Goal: Book appointment/travel/reservation

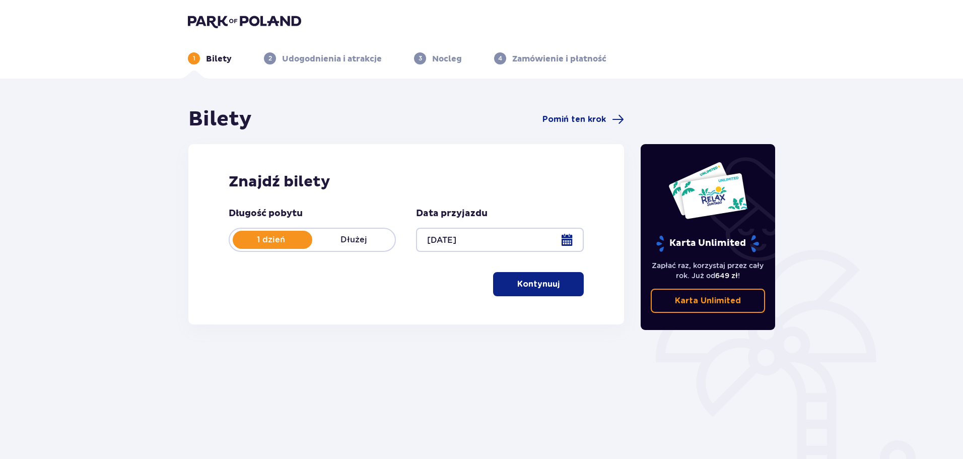
drag, startPoint x: 542, startPoint y: 282, endPoint x: 508, endPoint y: 286, distance: 33.9
click at [542, 282] on p "Kontynuuj" at bounding box center [538, 284] width 42 height 11
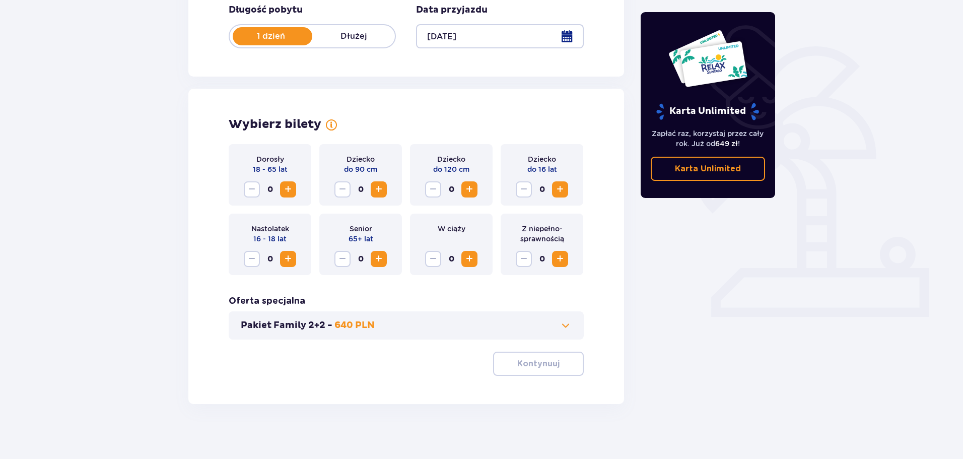
scroll to position [209, 0]
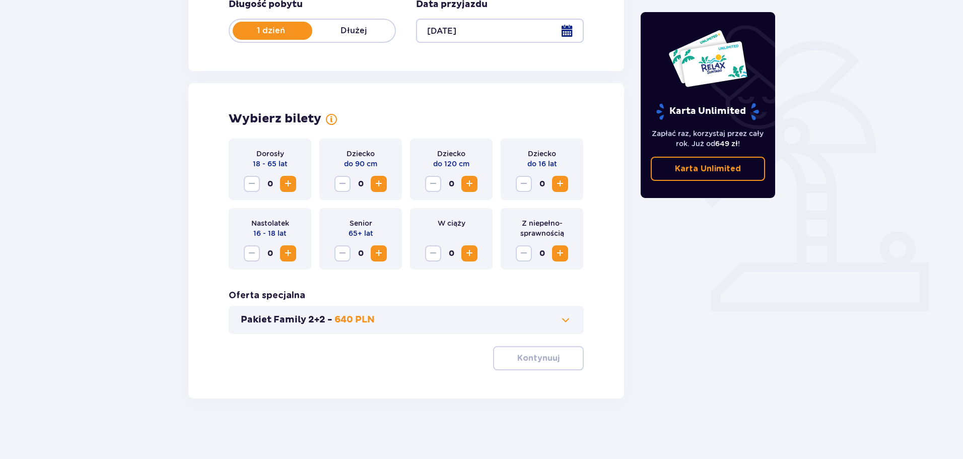
click at [288, 184] on span "Zwiększ" at bounding box center [288, 184] width 12 height 12
click at [287, 185] on span "Zwiększ" at bounding box center [288, 184] width 12 height 12
click at [545, 352] on button "Kontynuuj" at bounding box center [538, 358] width 91 height 24
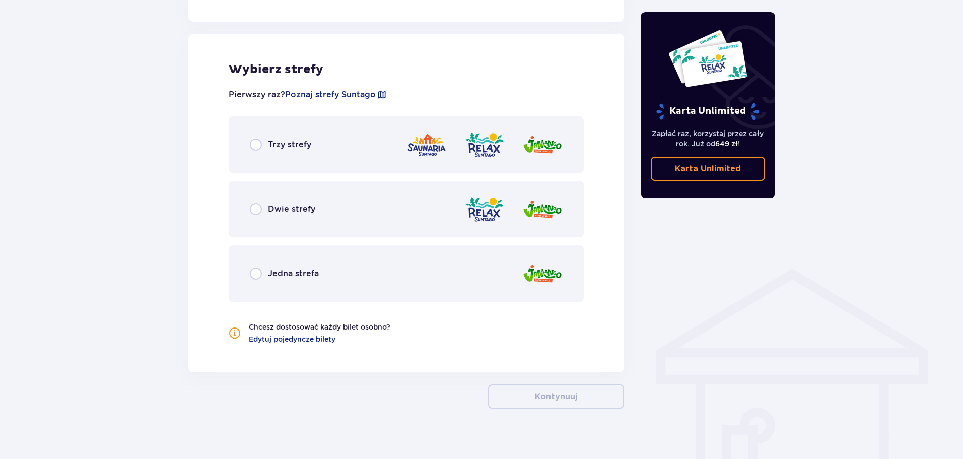
scroll to position [559, 0]
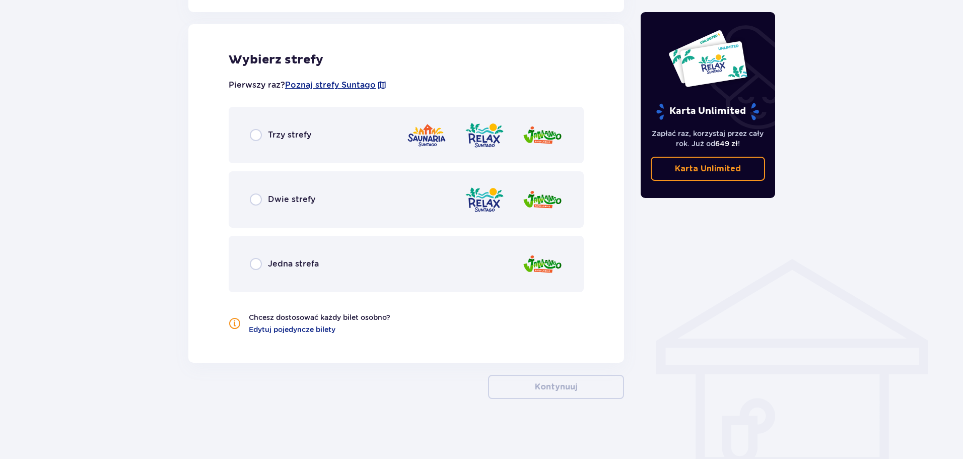
click at [299, 132] on span "Trzy strefy" at bounding box center [289, 134] width 43 height 11
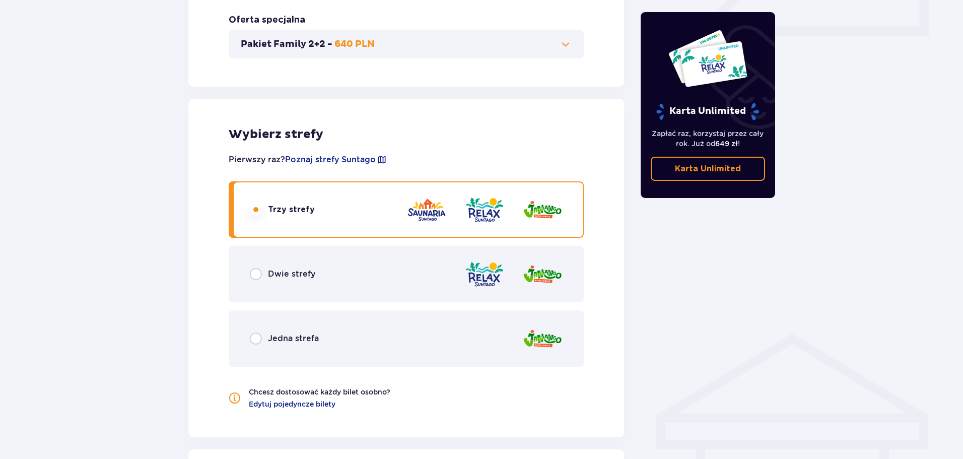
scroll to position [636, 0]
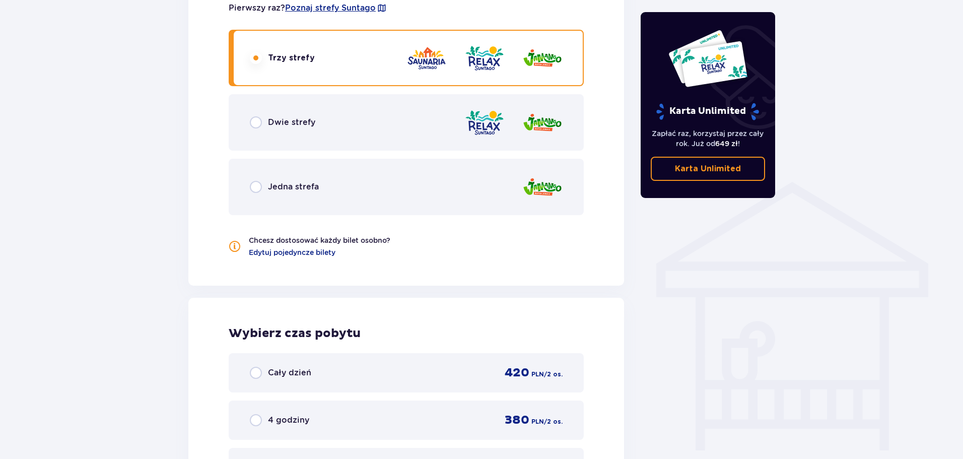
click at [329, 120] on div "Dwie strefy" at bounding box center [406, 122] width 355 height 56
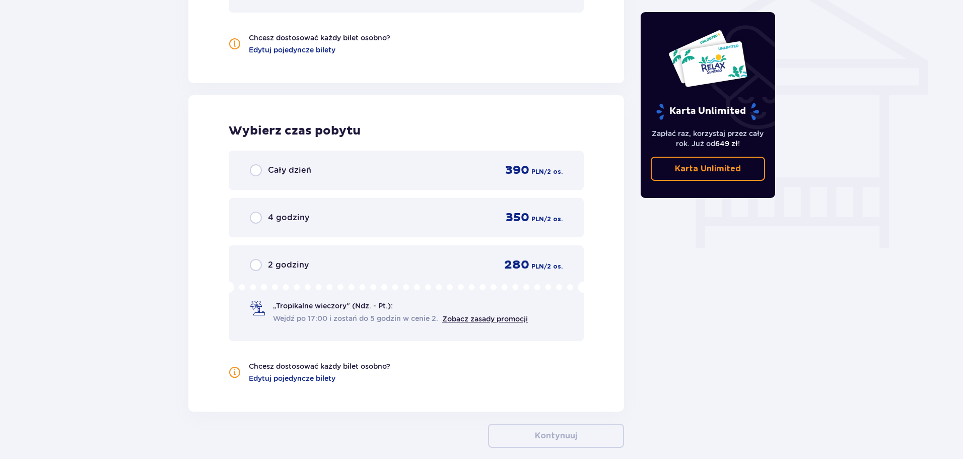
scroll to position [687, 0]
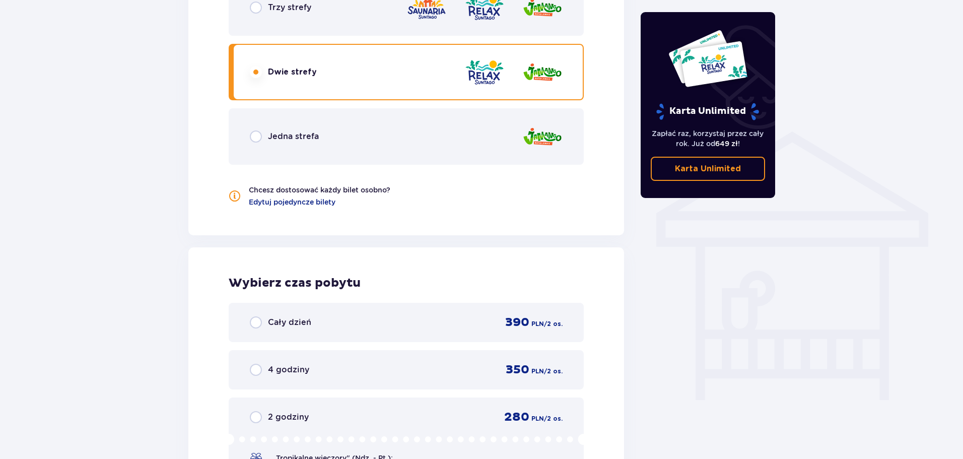
drag, startPoint x: 313, startPoint y: 132, endPoint x: 281, endPoint y: 140, distance: 33.6
click at [314, 131] on span "Jedna strefa" at bounding box center [293, 136] width 51 height 11
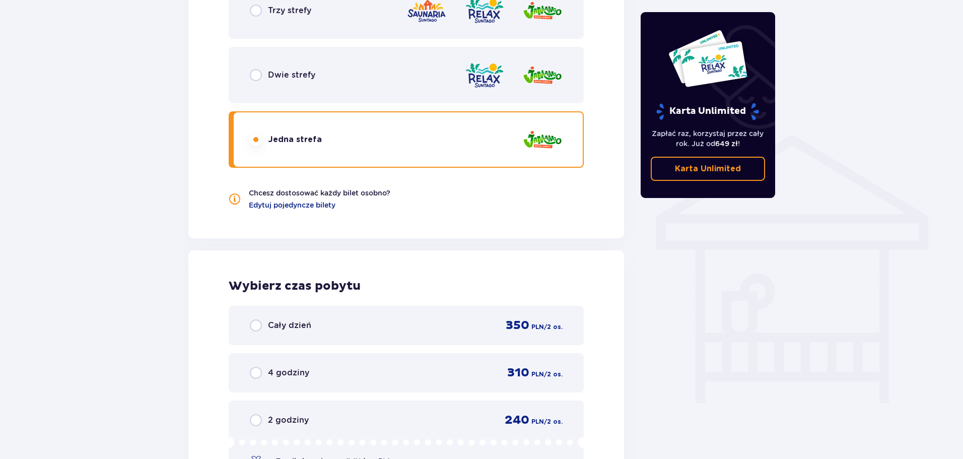
scroll to position [636, 0]
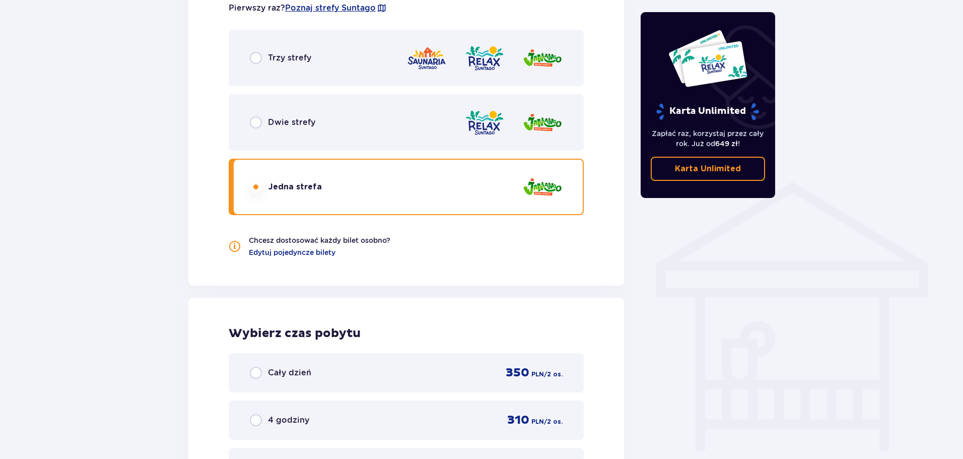
click at [342, 131] on div "Dwie strefy" at bounding box center [406, 122] width 355 height 56
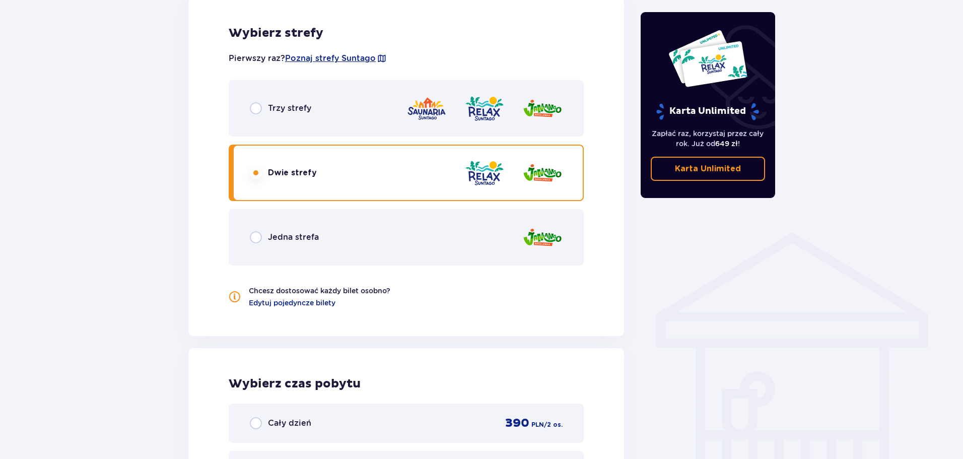
click at [346, 121] on div "Trzy strefy" at bounding box center [406, 108] width 355 height 56
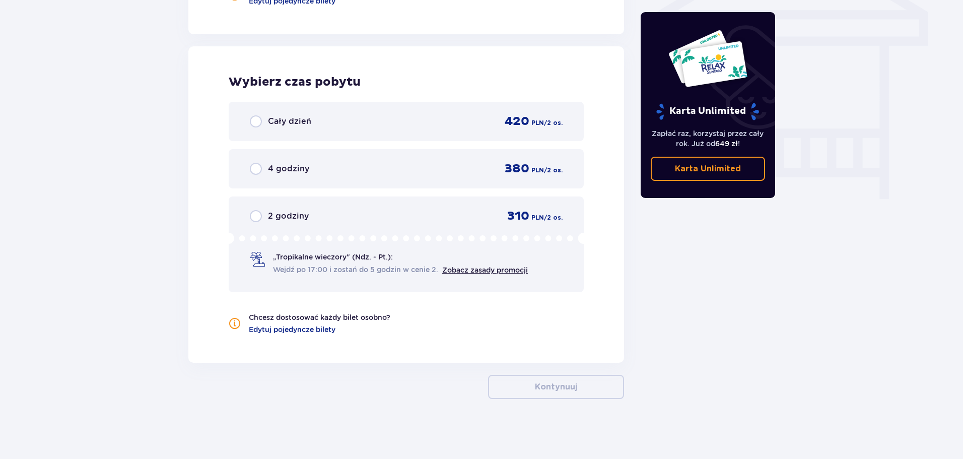
scroll to position [888, 0]
click at [382, 264] on span "Wejdź po 17:00 i zostań do 5 godzin w cenie 2." at bounding box center [355, 269] width 165 height 10
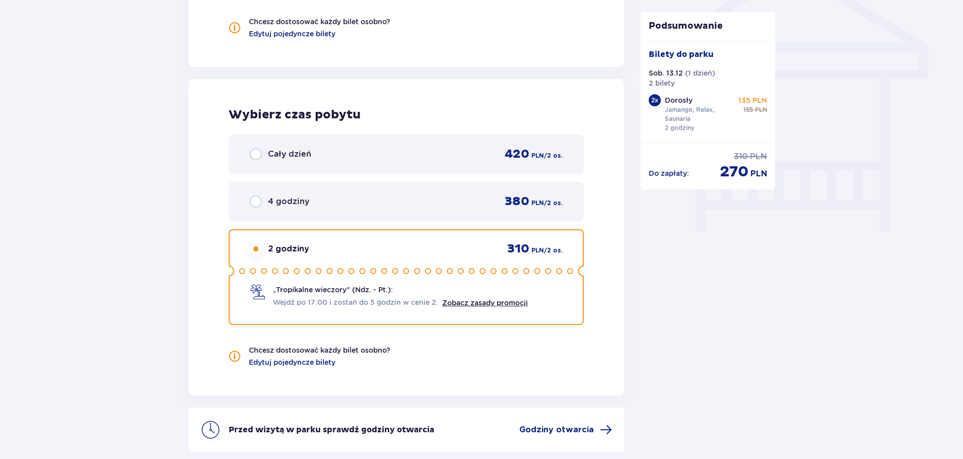
scroll to position [844, 0]
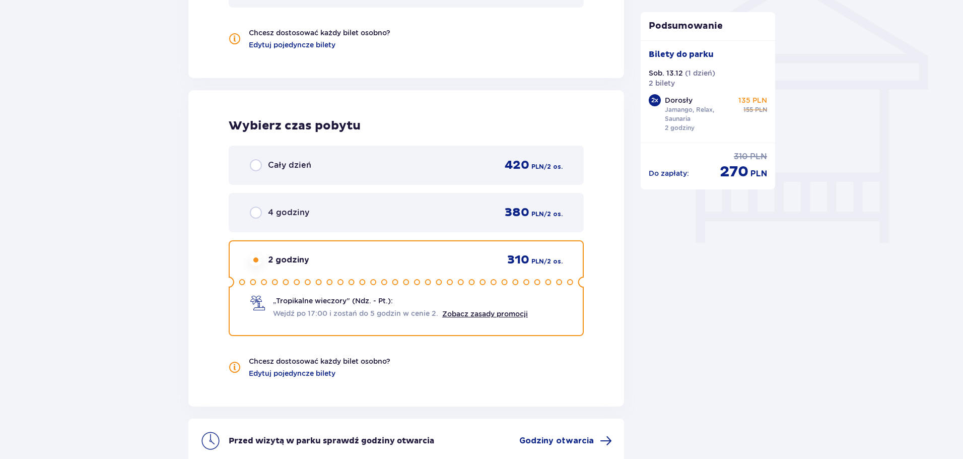
click at [337, 166] on div "Cały dzień 420 PLN / 2 os." at bounding box center [406, 165] width 313 height 15
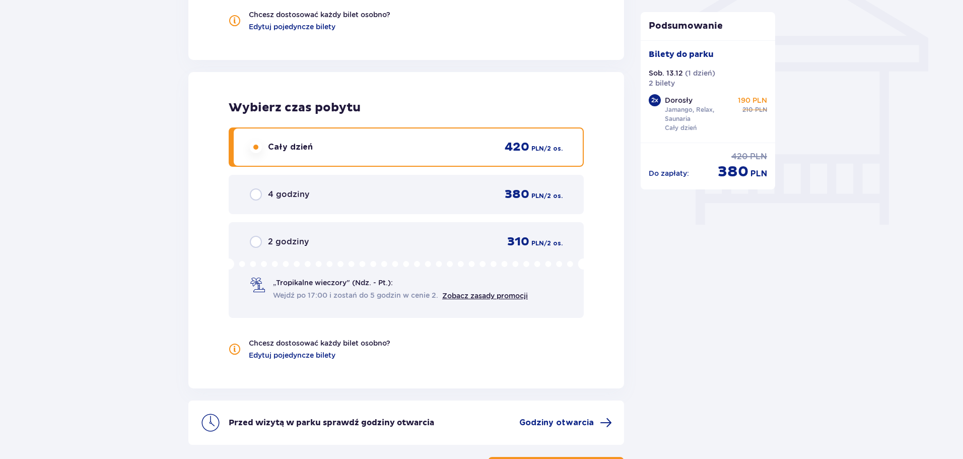
scroll to position [894, 0]
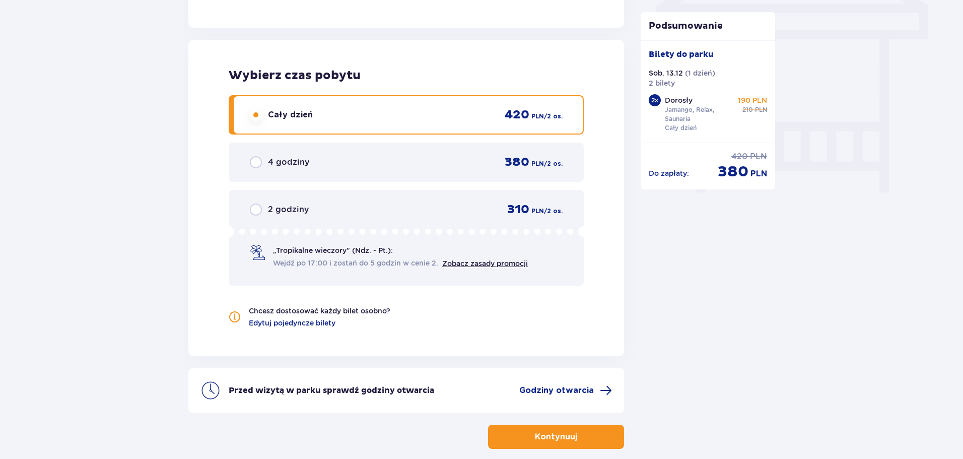
click at [575, 444] on button "Kontynuuj" at bounding box center [556, 437] width 136 height 24
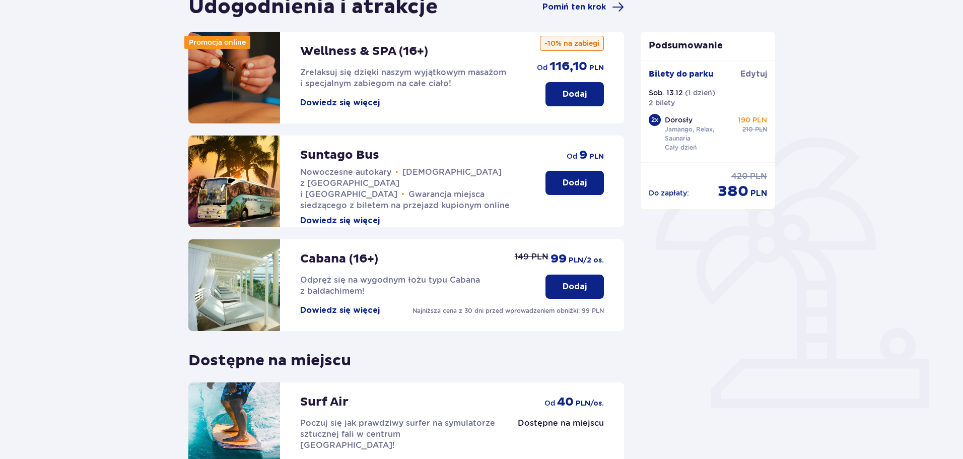
scroll to position [224, 0]
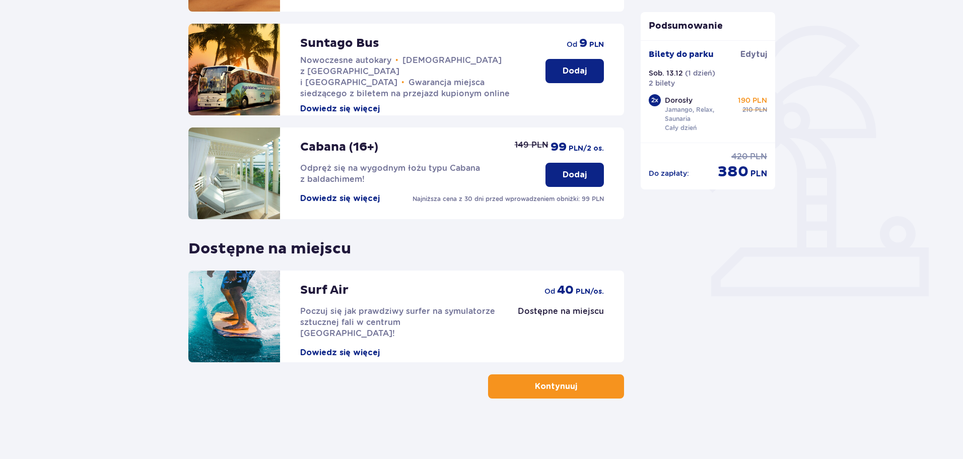
click at [540, 385] on p "Kontynuuj" at bounding box center [556, 386] width 42 height 11
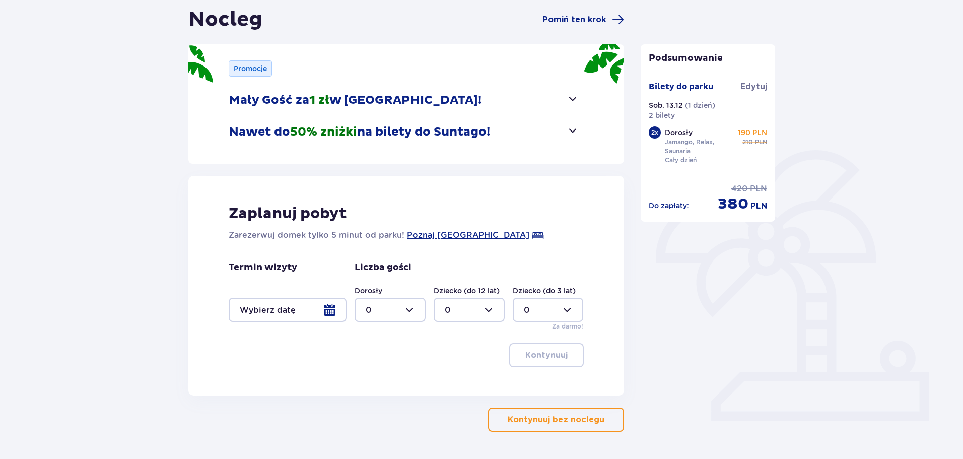
scroll to position [101, 0]
click at [539, 130] on button "Nawet do 50% zniżki na bilety do Suntago!" at bounding box center [404, 130] width 350 height 31
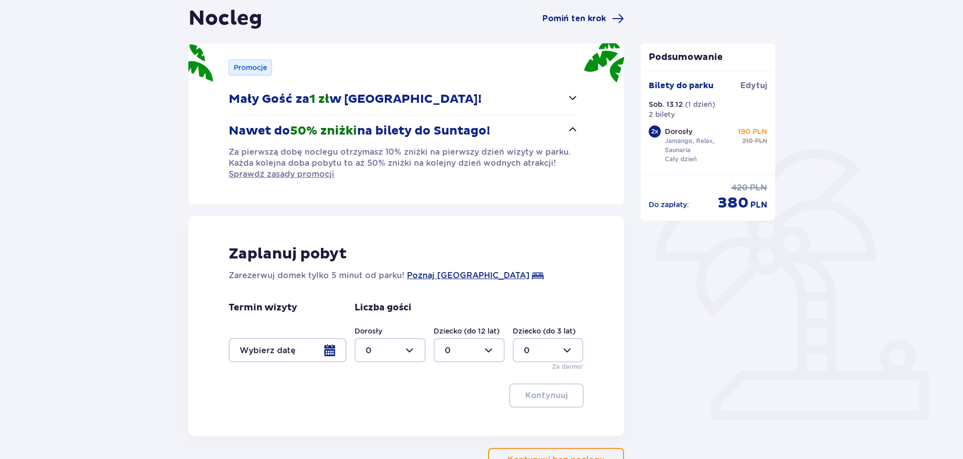
click at [564, 98] on button "Mały Gość za 1 zł w Suntago Village!" at bounding box center [404, 99] width 350 height 31
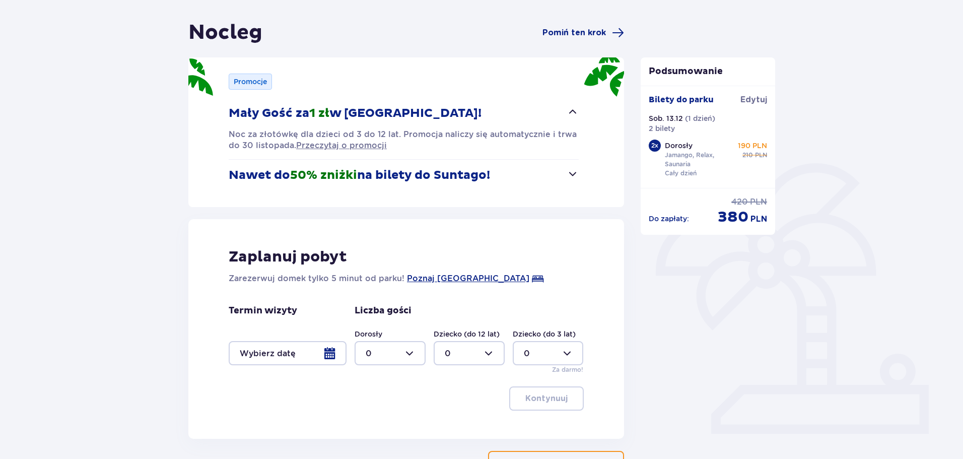
scroll to position [163, 0]
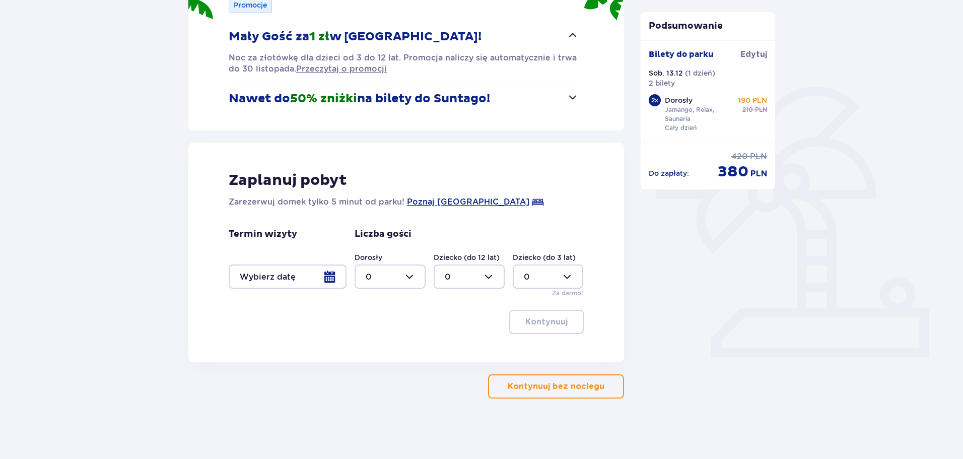
click at [330, 277] on div at bounding box center [288, 276] width 118 height 24
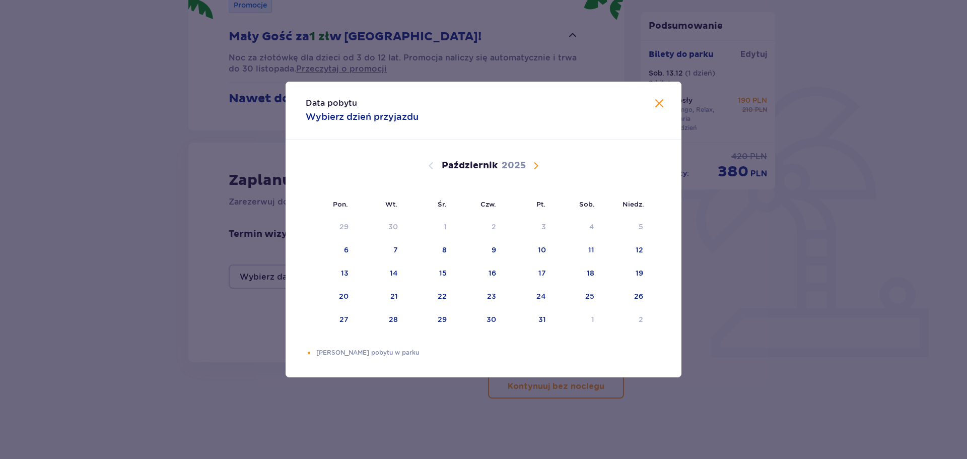
click at [538, 165] on span "Następny miesiąc" at bounding box center [536, 166] width 12 height 12
click at [594, 250] on div "13" at bounding box center [591, 250] width 8 height 10
click at [636, 252] on div "14" at bounding box center [639, 250] width 8 height 10
type input "13.12.25 - 14.12.25"
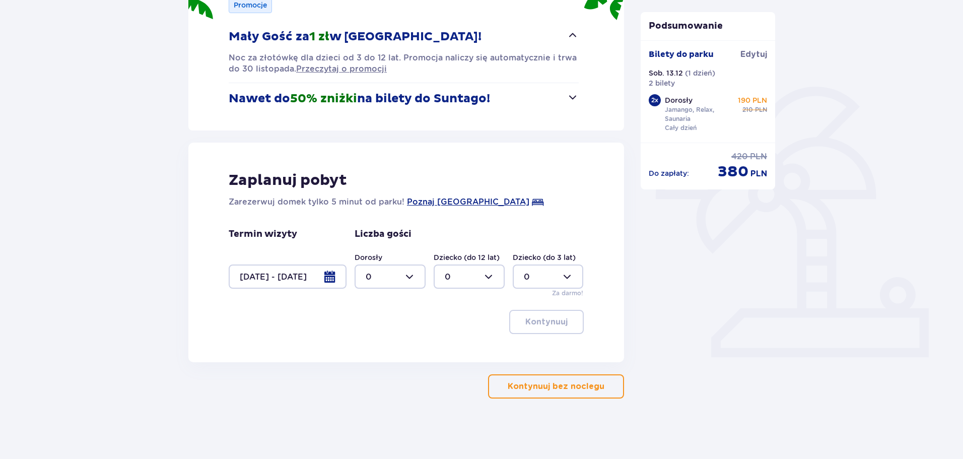
click at [413, 266] on div at bounding box center [390, 276] width 71 height 24
click at [374, 350] on div "2" at bounding box center [390, 349] width 49 height 11
type input "2"
click at [551, 324] on p "Kontynuuj" at bounding box center [546, 321] width 42 height 11
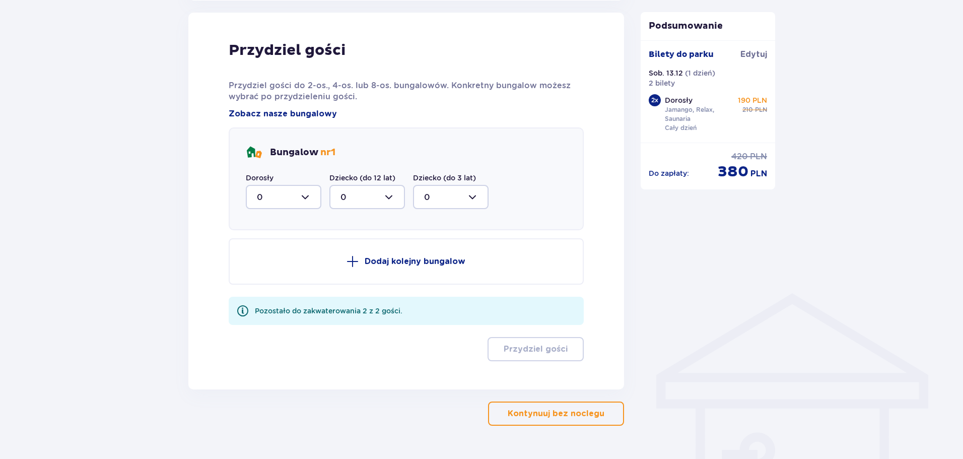
scroll to position [525, 0]
click at [309, 196] on div at bounding box center [284, 196] width 76 height 24
click at [272, 273] on div "2" at bounding box center [283, 269] width 53 height 11
type input "2"
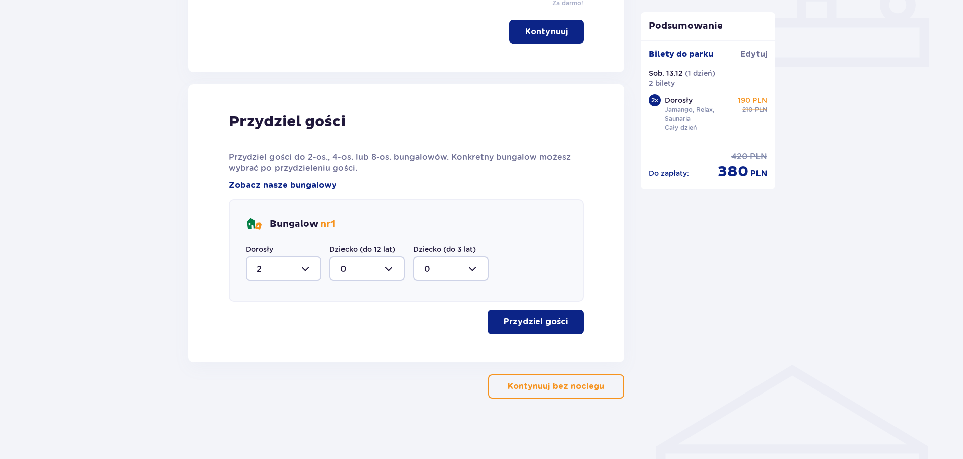
scroll to position [453, 0]
click at [540, 319] on p "Przydziel gości" at bounding box center [536, 321] width 64 height 11
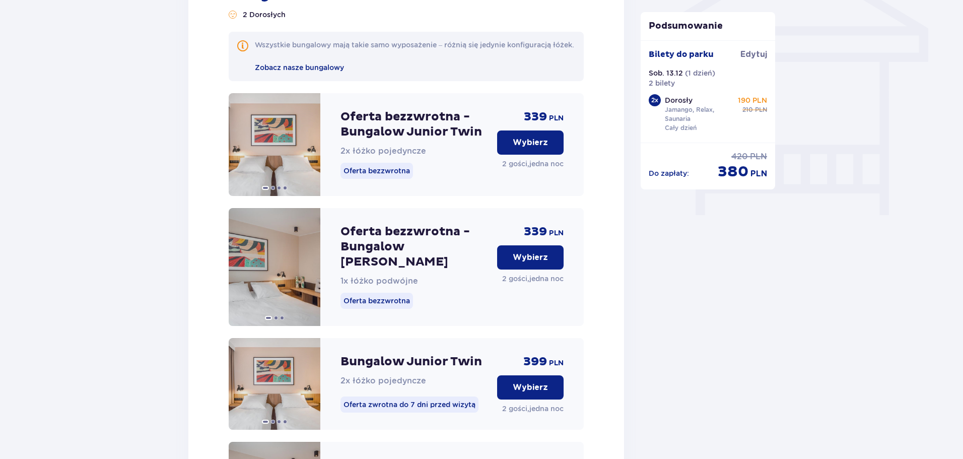
scroll to position [765, 0]
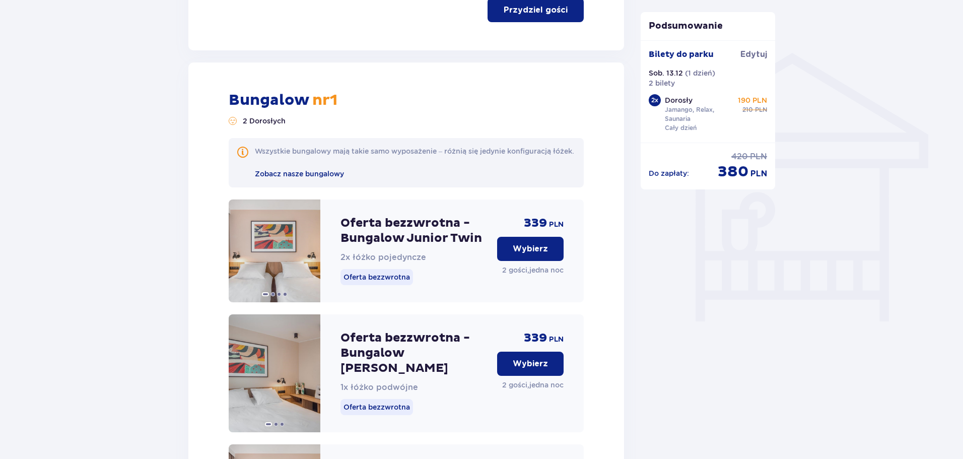
click at [531, 254] on p "Wybierz" at bounding box center [530, 248] width 35 height 11
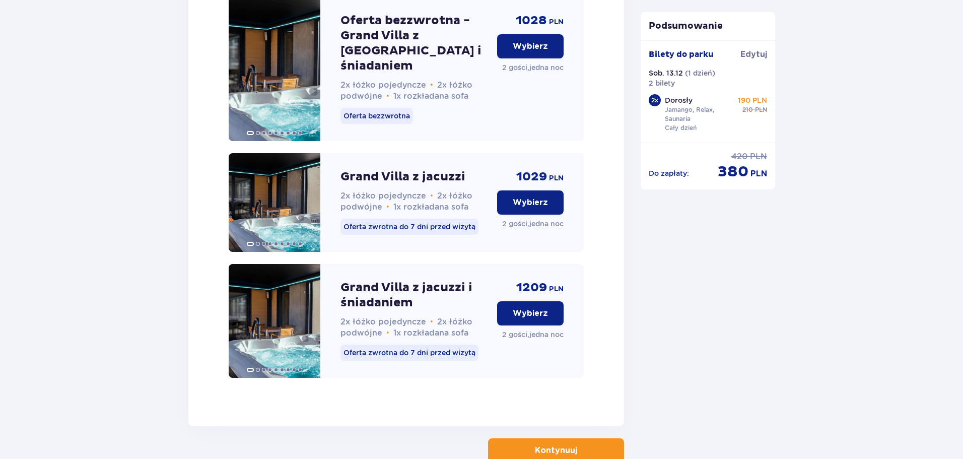
scroll to position [3087, 0]
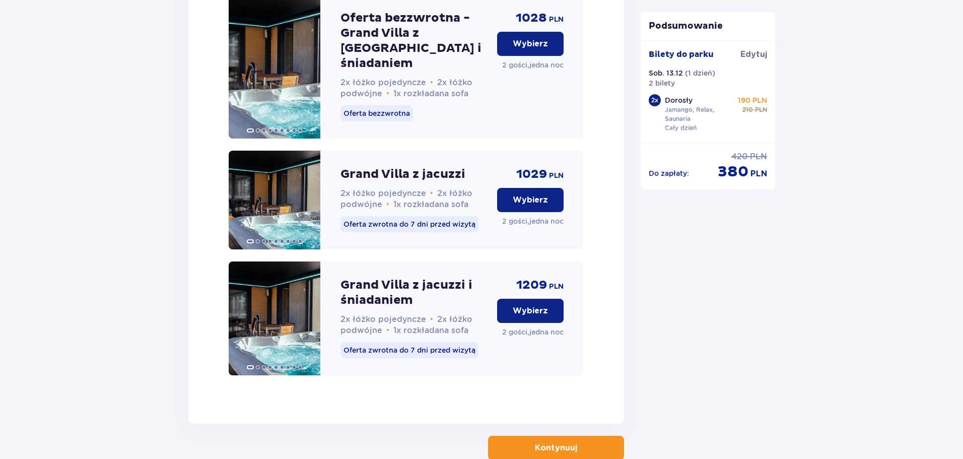
click at [565, 442] on p "Kontynuuj" at bounding box center [556, 447] width 42 height 11
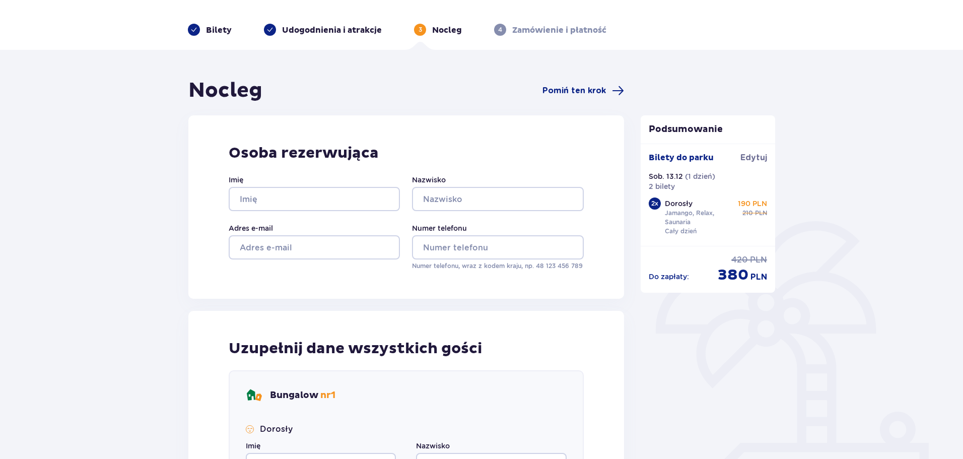
scroll to position [21, 0]
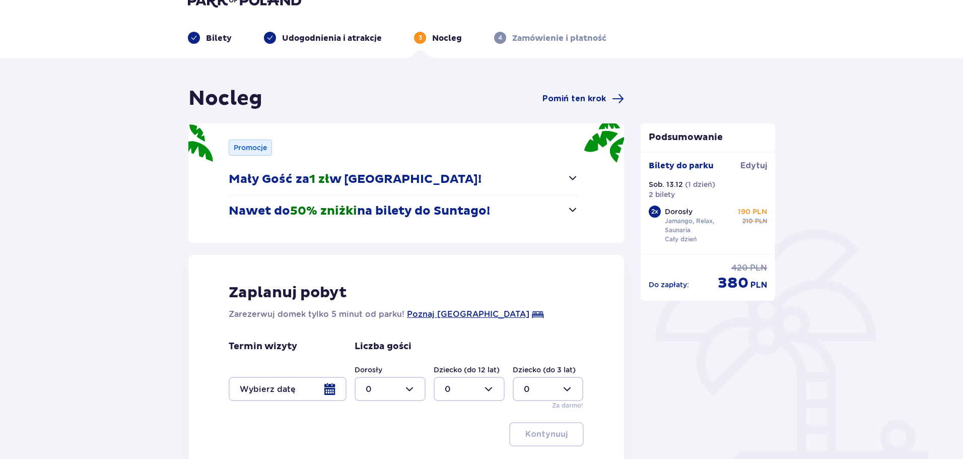
type input "0"
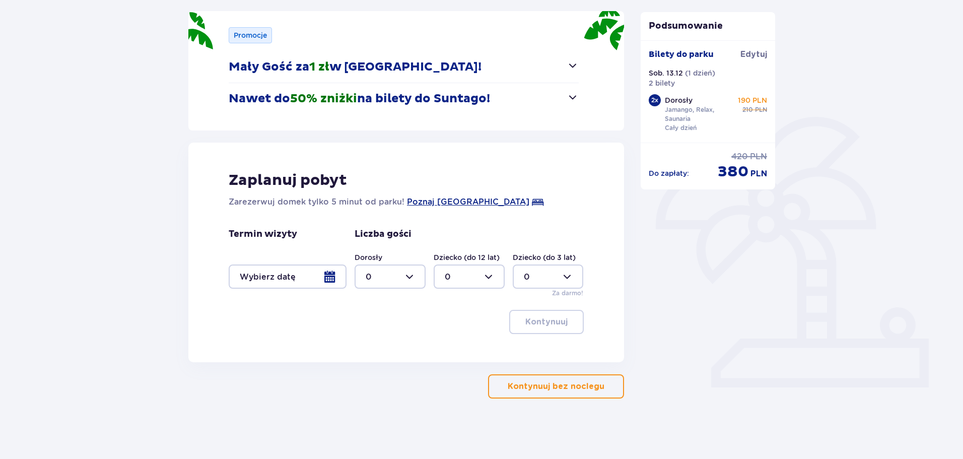
click at [303, 272] on div at bounding box center [288, 276] width 118 height 24
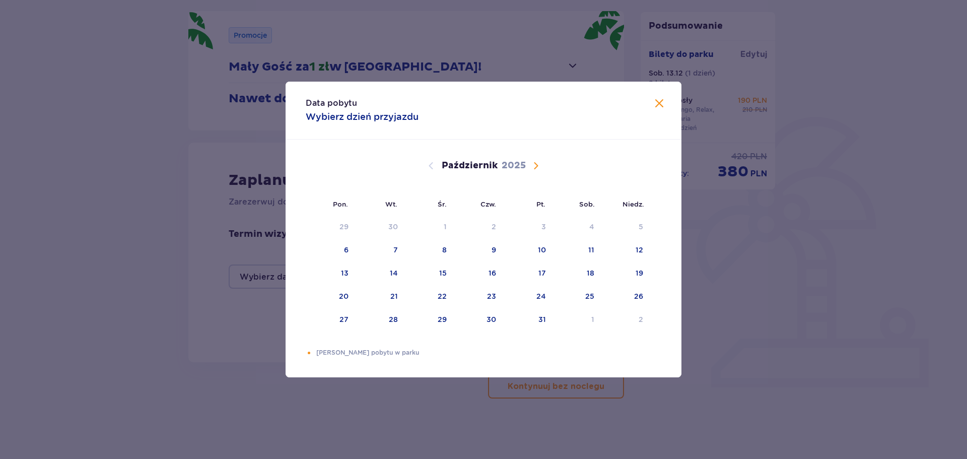
drag, startPoint x: 661, startPoint y: 97, endPoint x: 606, endPoint y: 124, distance: 61.7
click at [661, 98] on span "Zamknij" at bounding box center [659, 104] width 12 height 12
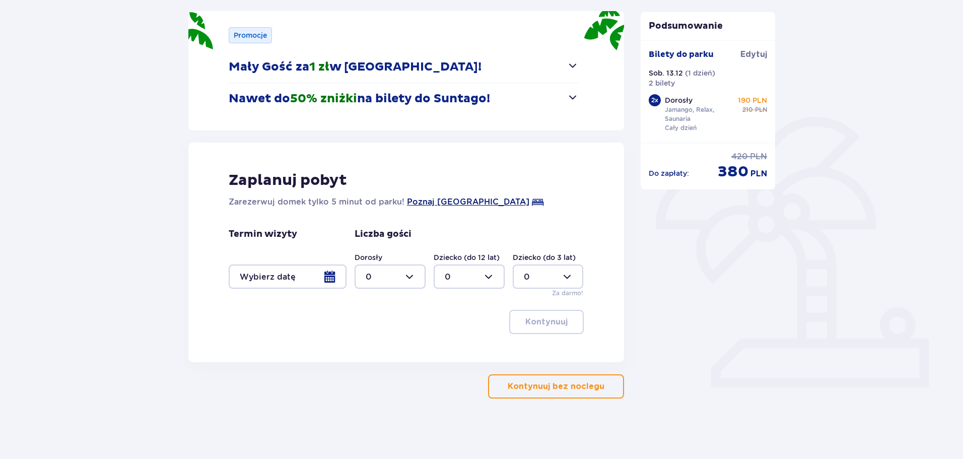
click at [458, 201] on span "Poznaj Suntago Village" at bounding box center [468, 202] width 122 height 12
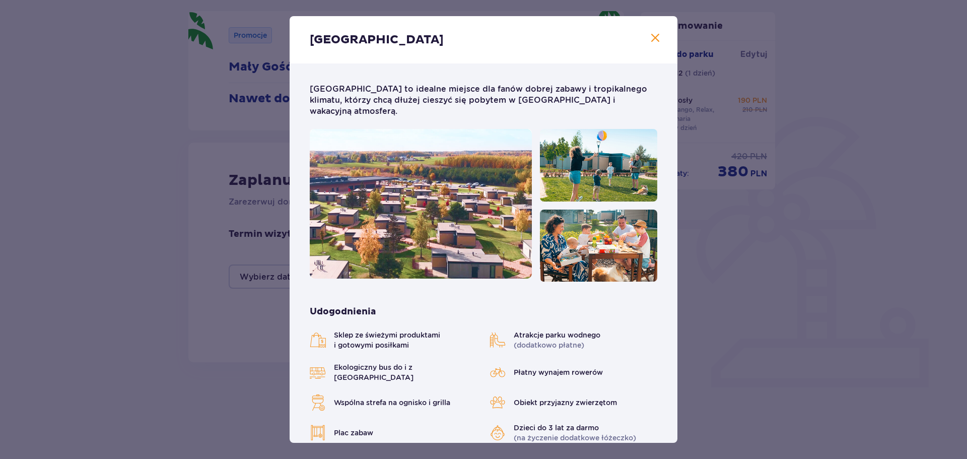
click at [655, 38] on span "Zamknij" at bounding box center [655, 38] width 12 height 12
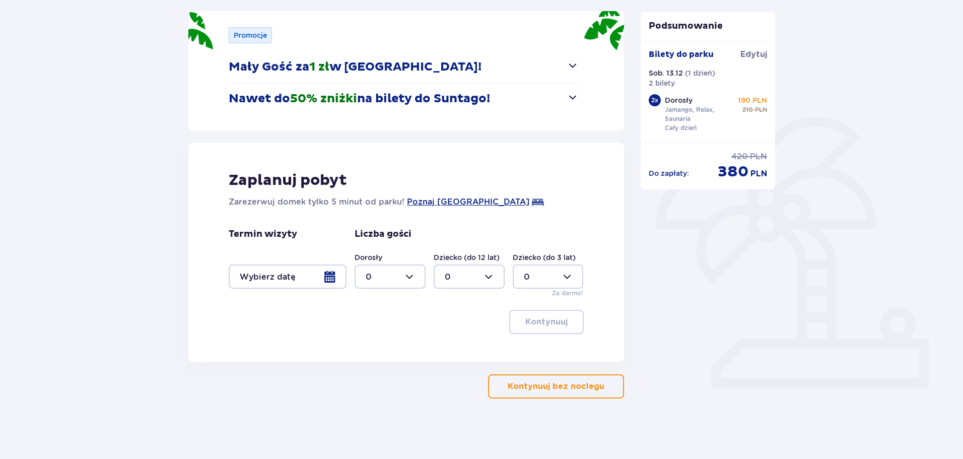
click at [329, 277] on div at bounding box center [288, 276] width 118 height 24
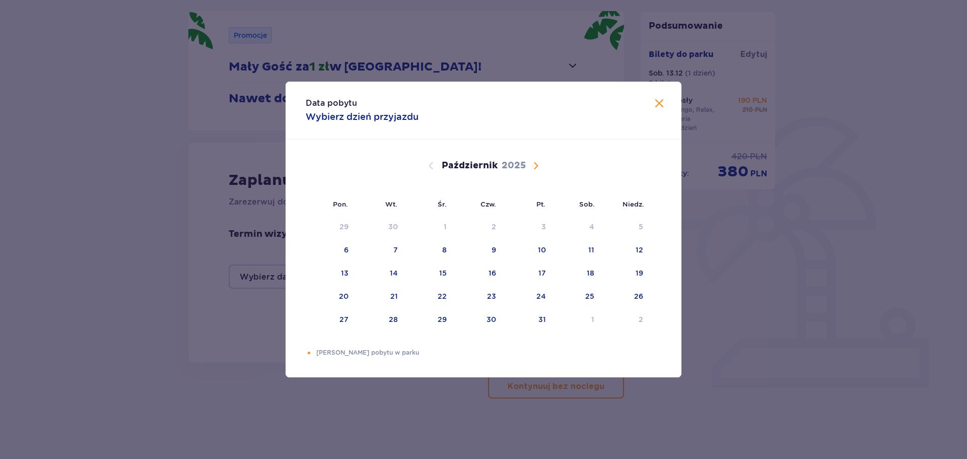
click at [536, 167] on span "Następny miesiąc" at bounding box center [536, 166] width 12 height 12
click at [597, 246] on div "13" at bounding box center [577, 250] width 50 height 22
click at [645, 251] on div "14" at bounding box center [625, 250] width 49 height 22
type input "13.12.25 - 14.12.25"
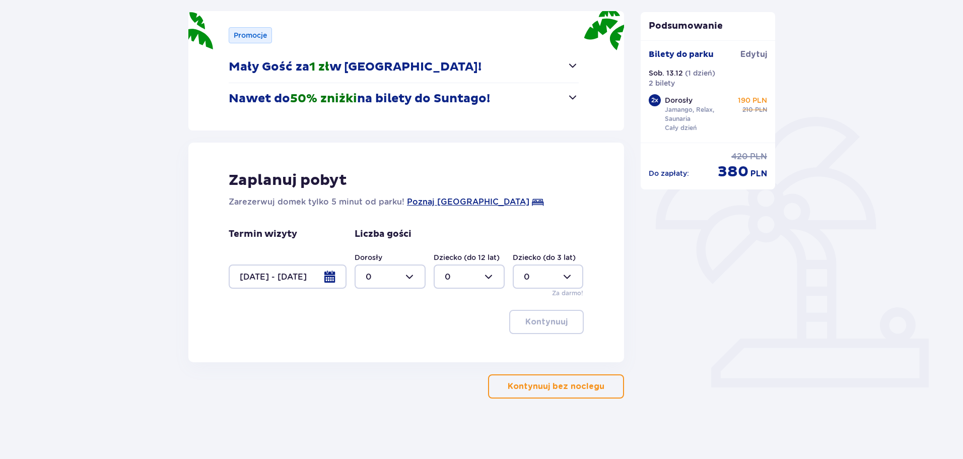
click at [388, 270] on div at bounding box center [390, 276] width 71 height 24
click at [371, 350] on div "2" at bounding box center [390, 349] width 49 height 11
type input "2"
drag, startPoint x: 541, startPoint y: 319, endPoint x: 520, endPoint y: 325, distance: 21.4
click at [541, 318] on p "Kontynuuj" at bounding box center [546, 321] width 42 height 11
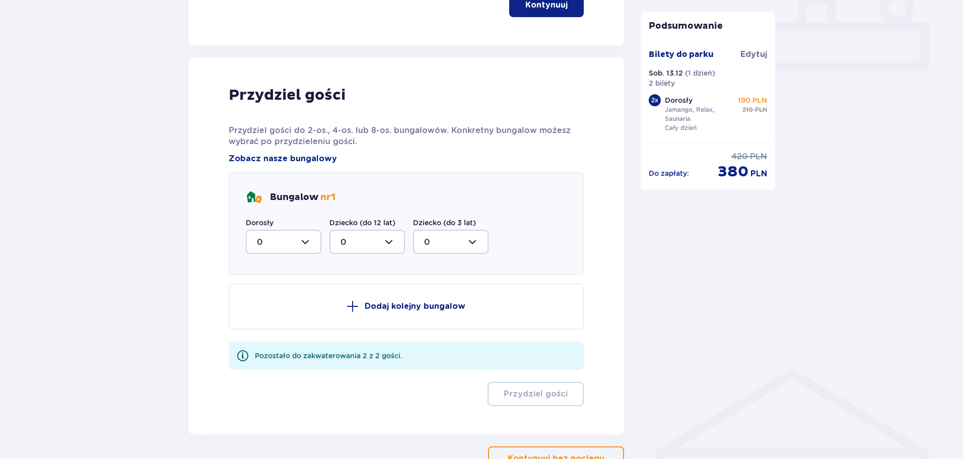
scroll to position [495, 0]
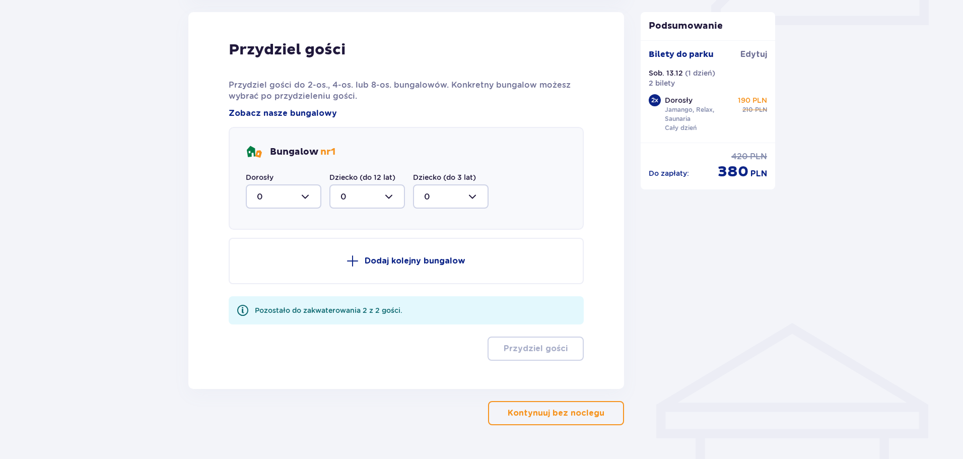
click at [301, 198] on div at bounding box center [284, 196] width 76 height 24
click at [261, 266] on p "2" at bounding box center [259, 269] width 5 height 11
type input "2"
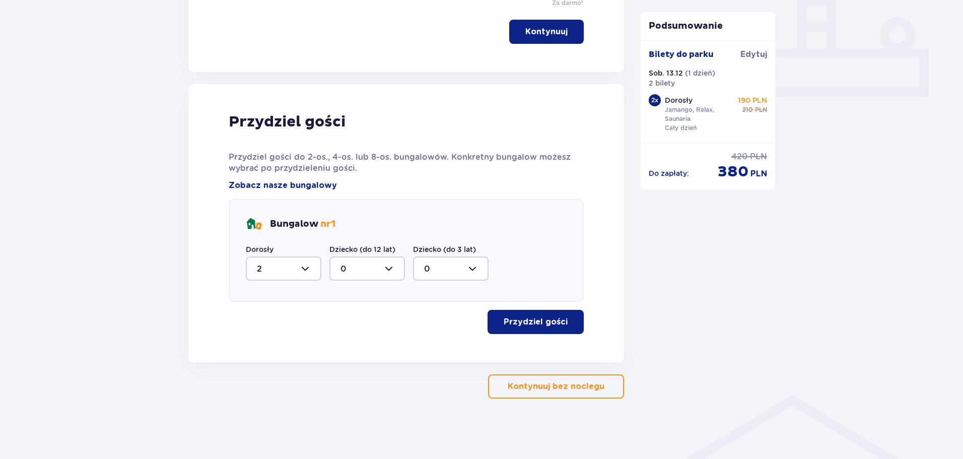
click at [561, 319] on button "Przydziel gości" at bounding box center [536, 322] width 96 height 24
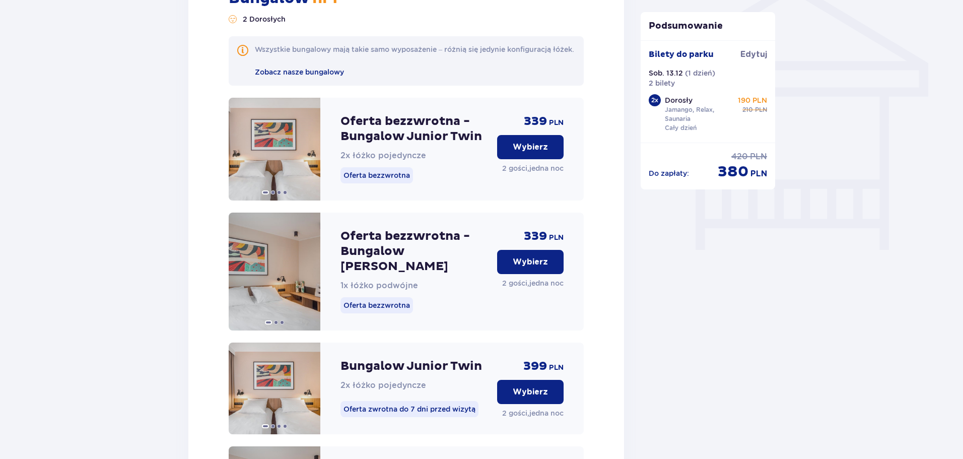
scroll to position [886, 0]
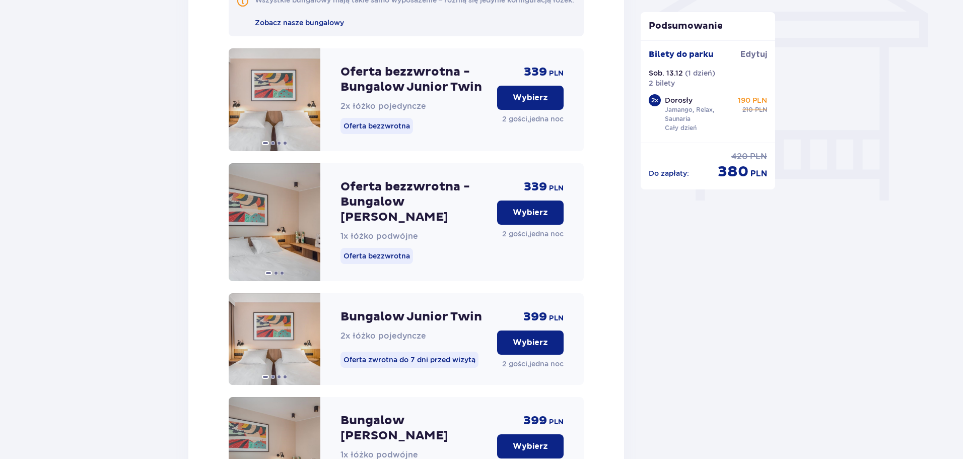
click at [532, 339] on p "Wybierz" at bounding box center [530, 342] width 35 height 11
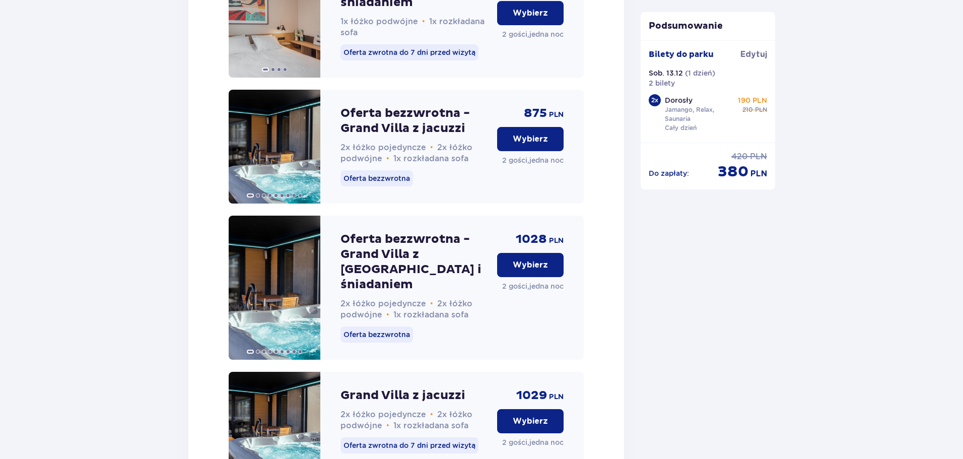
scroll to position [3056, 0]
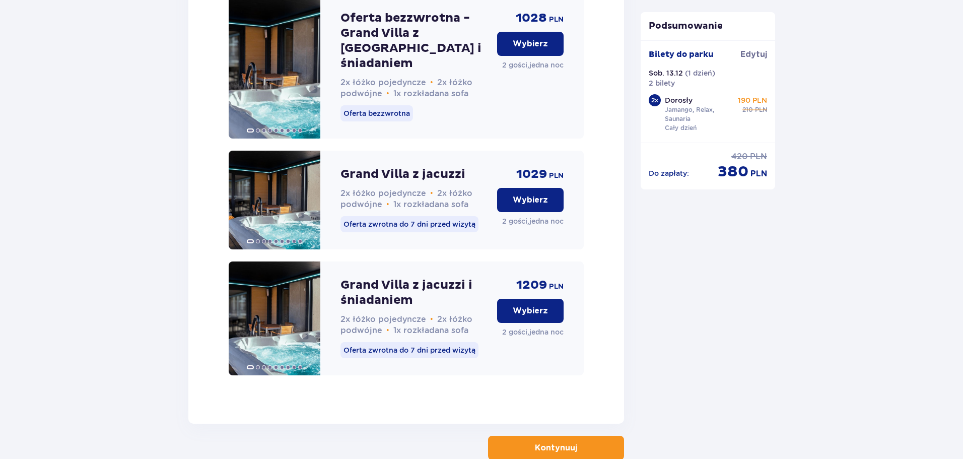
click at [591, 436] on button "Kontynuuj" at bounding box center [556, 448] width 136 height 24
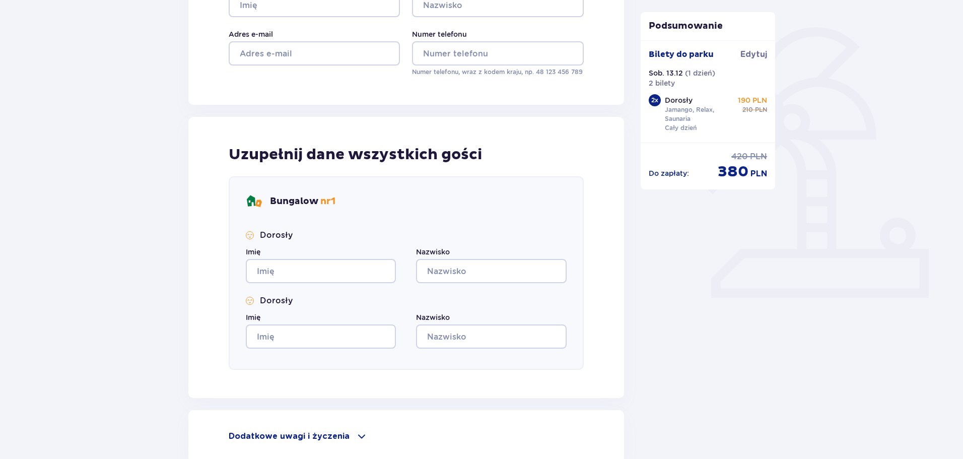
scroll to position [71, 0]
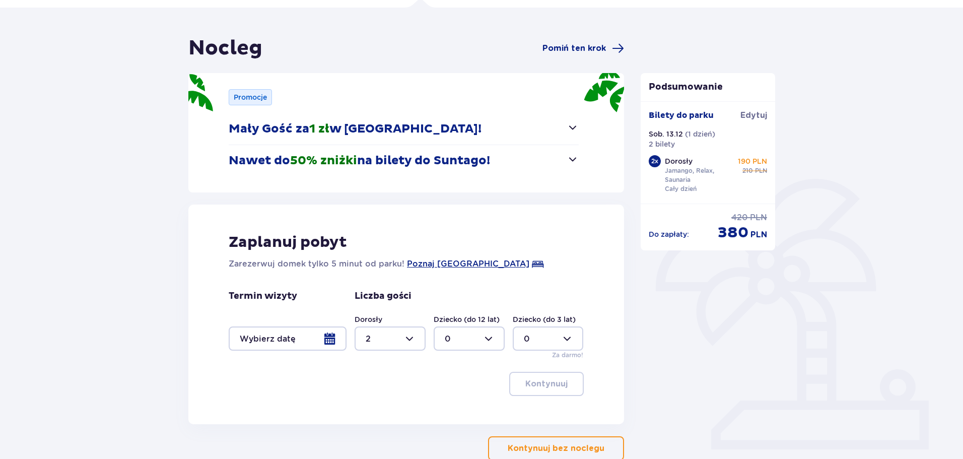
type input "0"
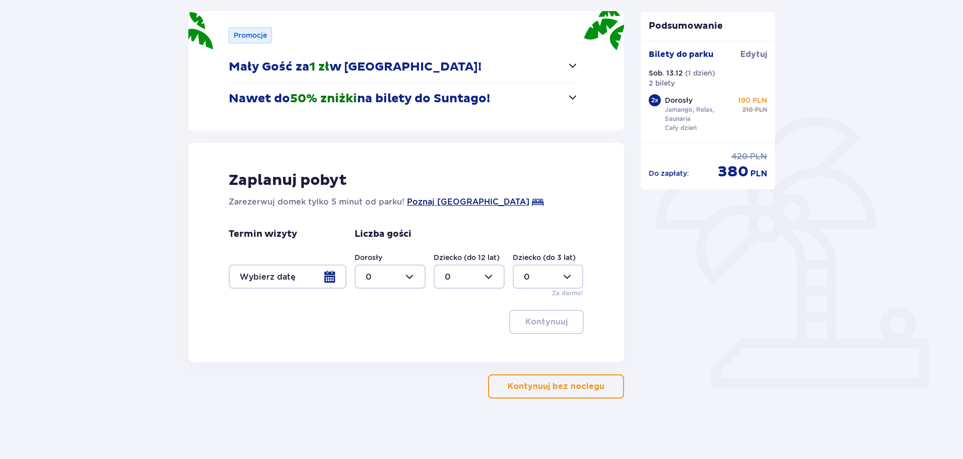
click at [470, 204] on span "Poznaj Suntago Village" at bounding box center [468, 202] width 122 height 12
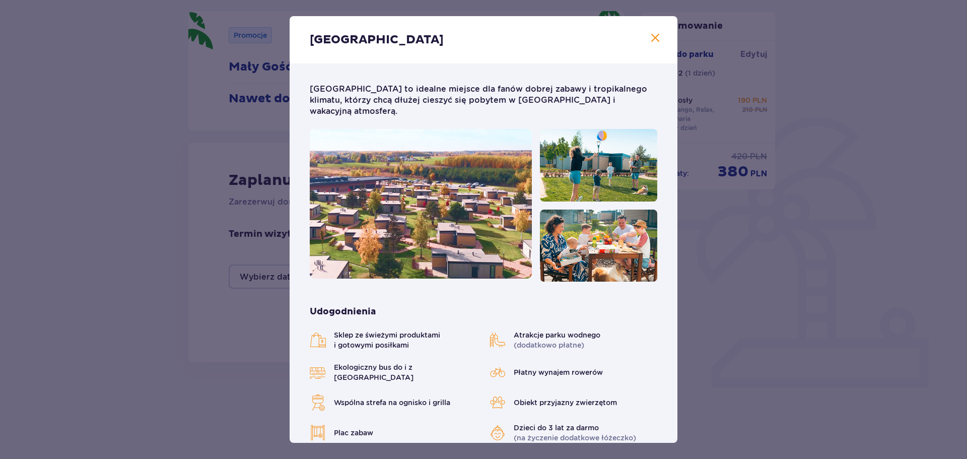
click at [652, 40] on span "Zamknij" at bounding box center [655, 38] width 12 height 12
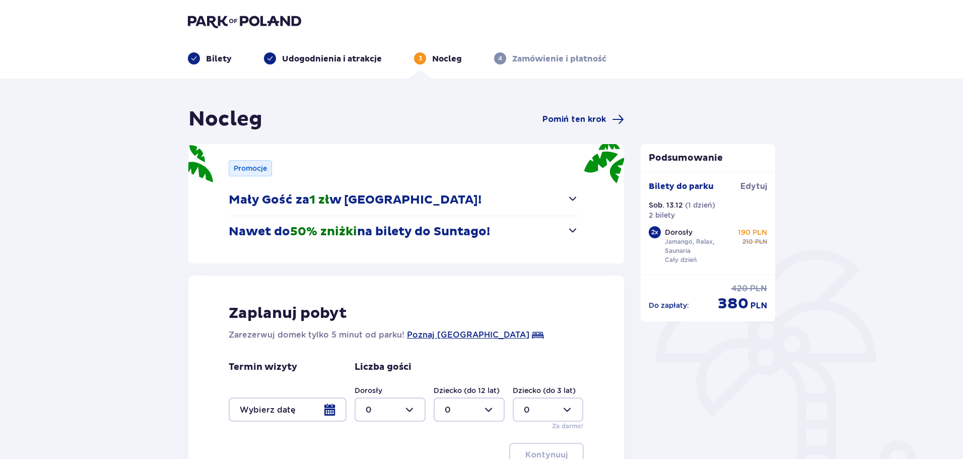
click at [212, 19] on img at bounding box center [244, 21] width 113 height 14
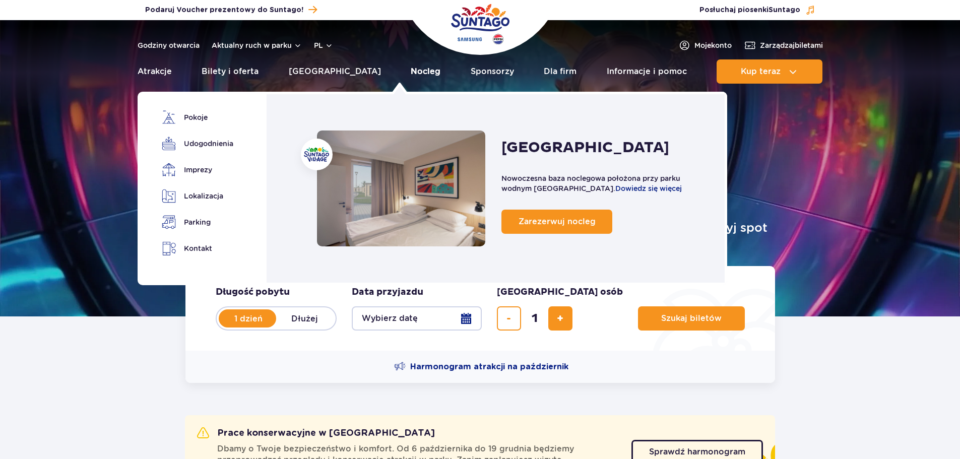
click at [411, 72] on link "Nocleg" at bounding box center [426, 71] width 30 height 24
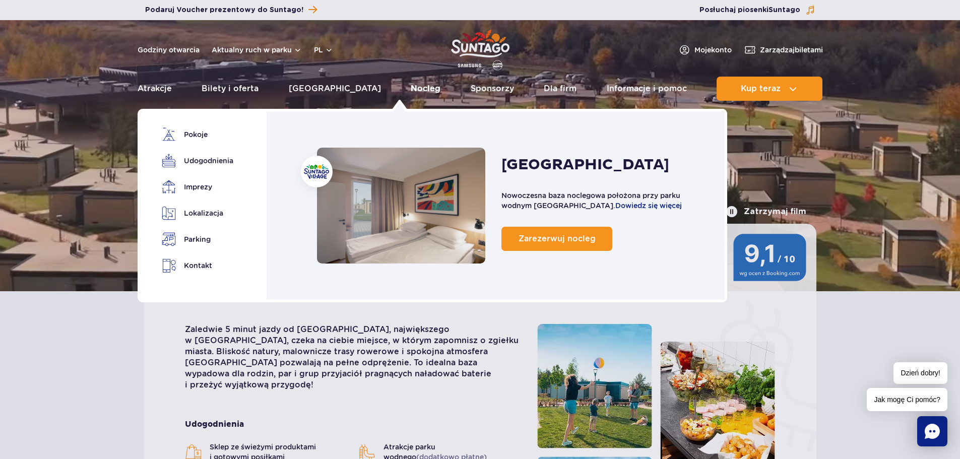
click at [411, 91] on link "Nocleg" at bounding box center [426, 89] width 30 height 24
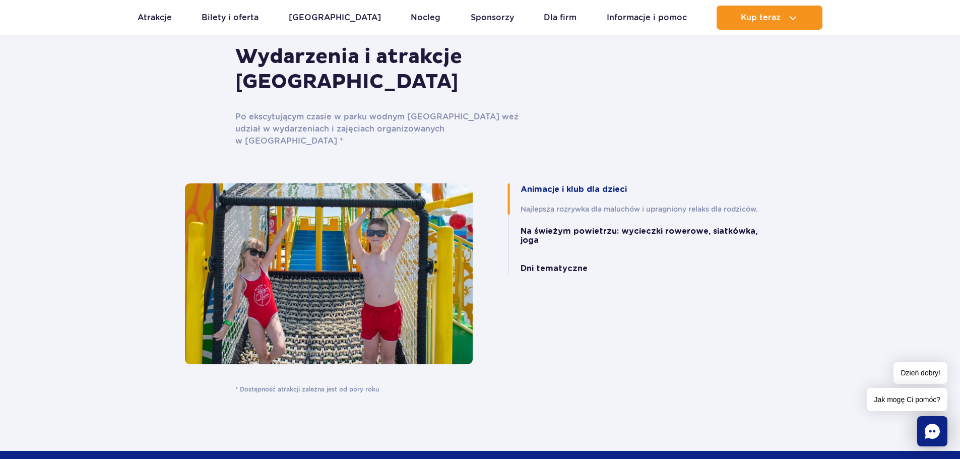
scroll to position [2116, 0]
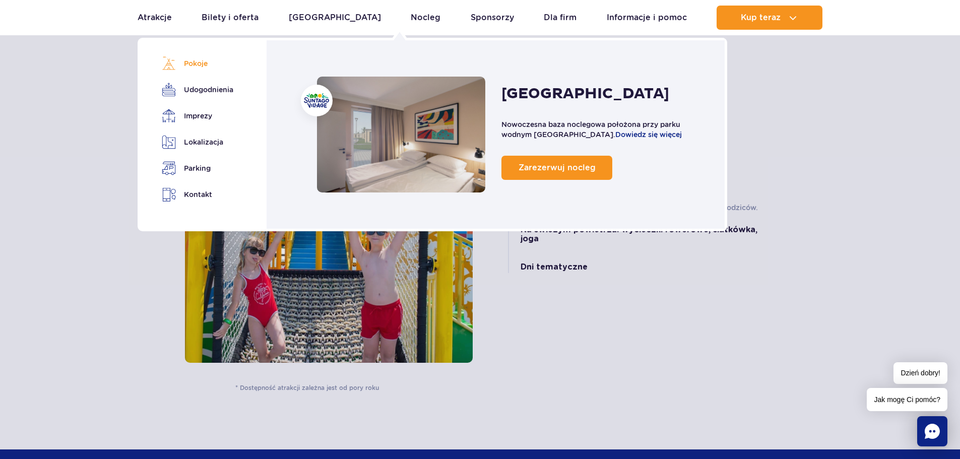
click at [200, 64] on link "Pokoje" at bounding box center [196, 63] width 68 height 14
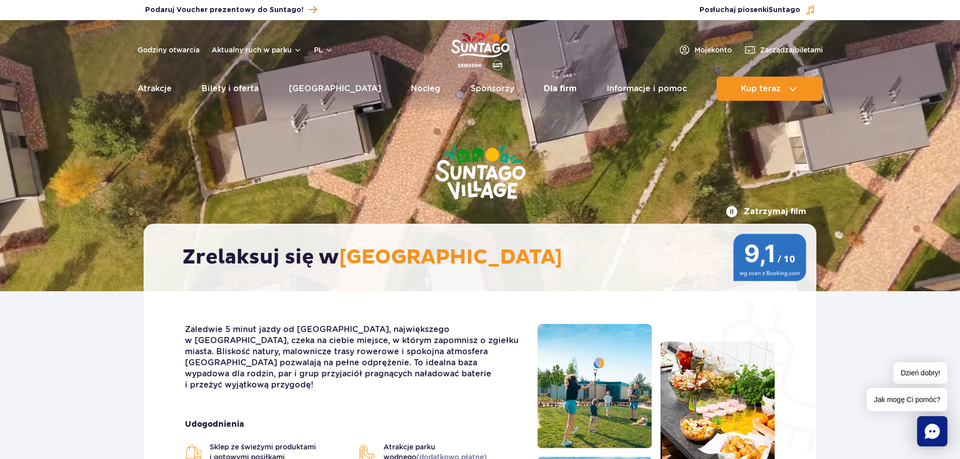
click at [549, 87] on link "Dla firm" at bounding box center [559, 89] width 33 height 24
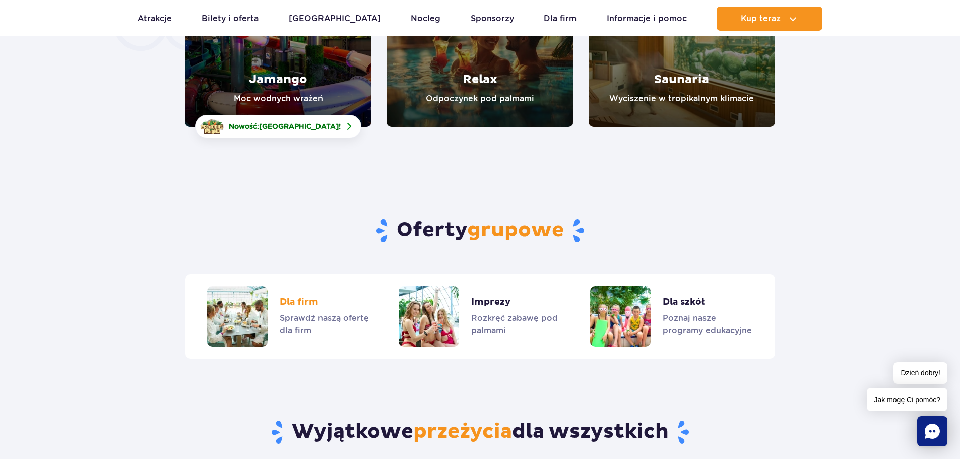
click at [283, 286] on link "Dla firm" at bounding box center [288, 316] width 162 height 60
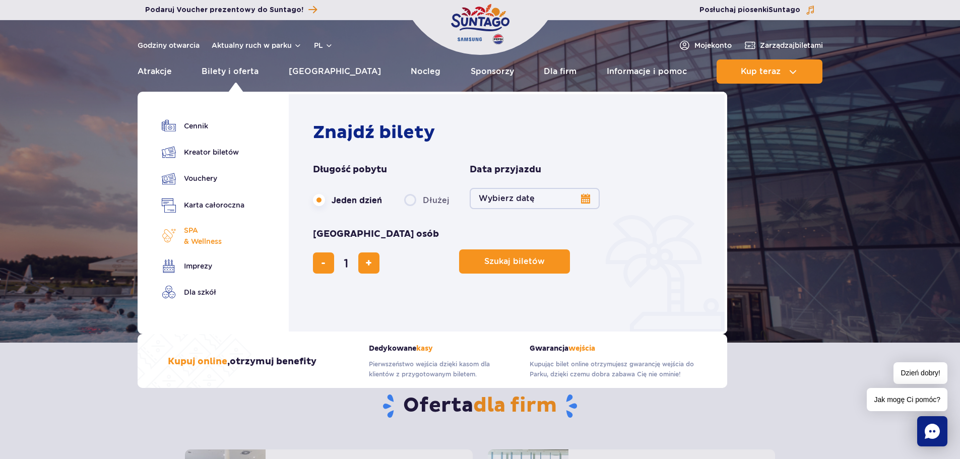
click at [190, 231] on span "SPA & Wellness" at bounding box center [203, 236] width 38 height 22
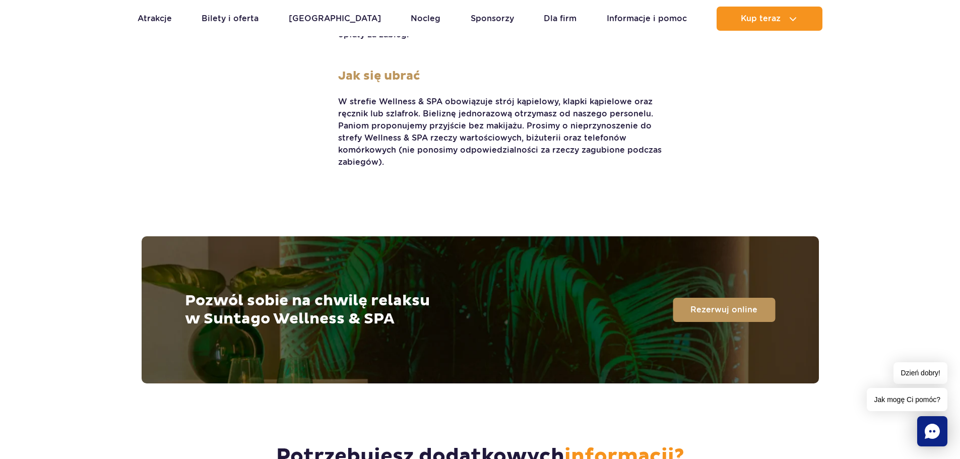
scroll to position [2154, 0]
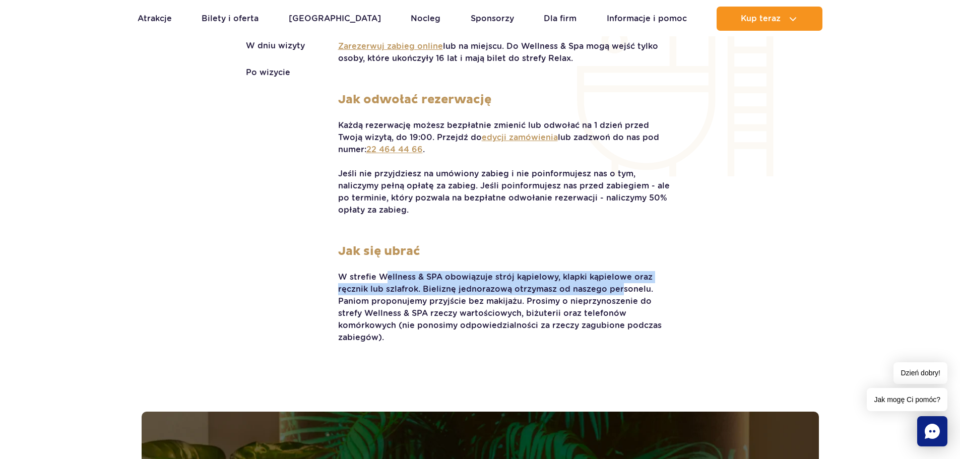
drag, startPoint x: 386, startPoint y: 276, endPoint x: 614, endPoint y: 288, distance: 228.5
click at [614, 288] on p "W strefie Wellness & SPA obowiązuje strój kąpielowy, klapki kąpielowe oraz ręcz…" at bounding box center [504, 307] width 332 height 73
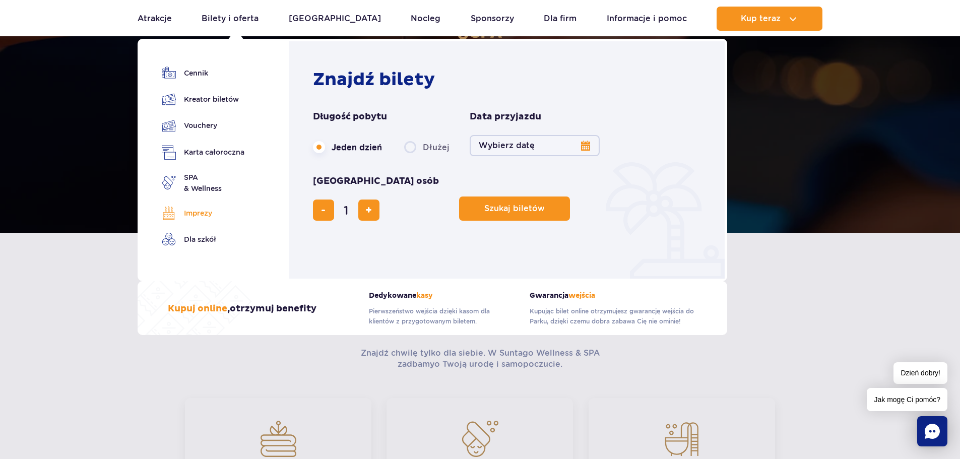
scroll to position [151, 0]
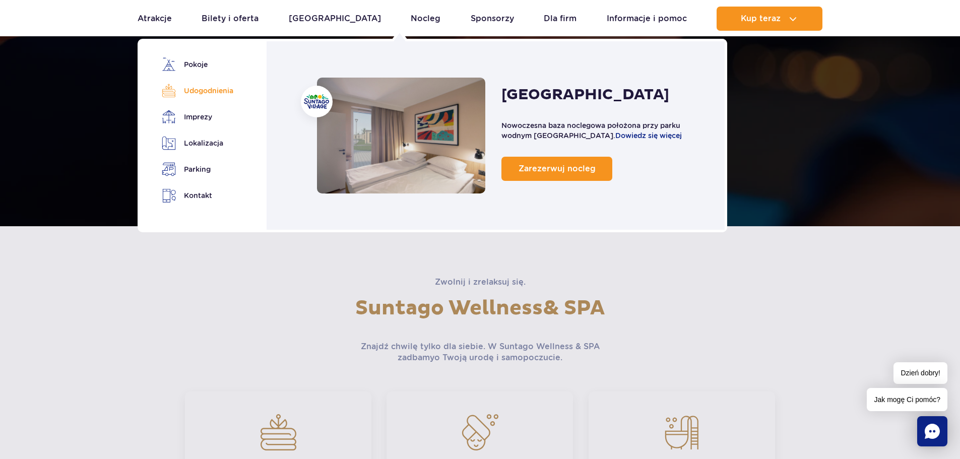
click at [196, 91] on link "Udogodnienia" at bounding box center [196, 91] width 68 height 14
